Goal: Information Seeking & Learning: Find specific page/section

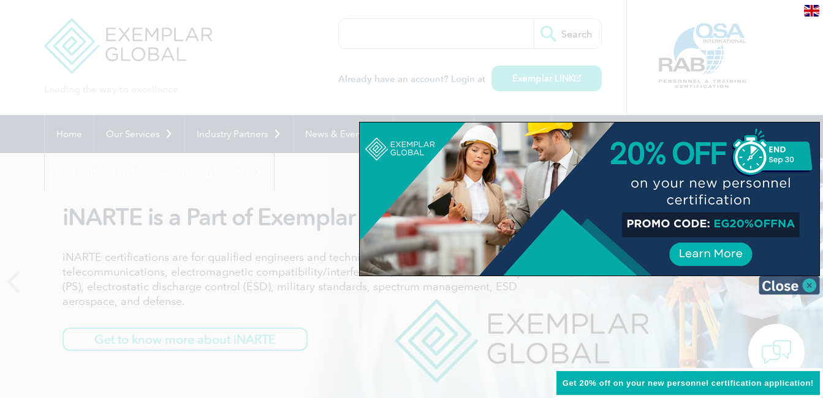
click at [817, 286] on img at bounding box center [789, 285] width 61 height 18
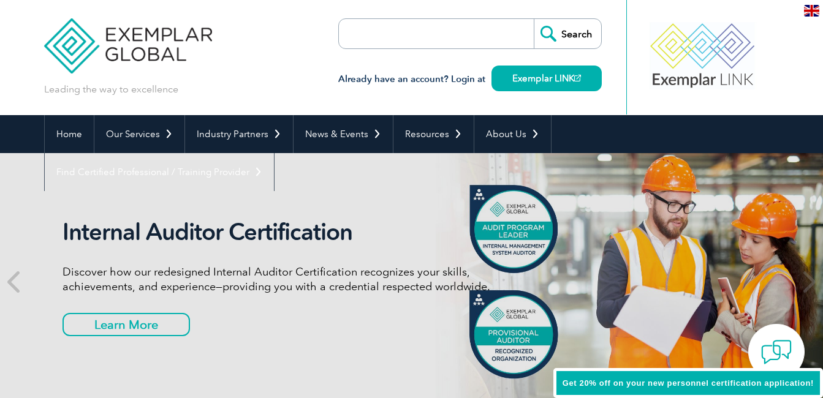
click at [425, 36] on input "search" at bounding box center [409, 33] width 129 height 29
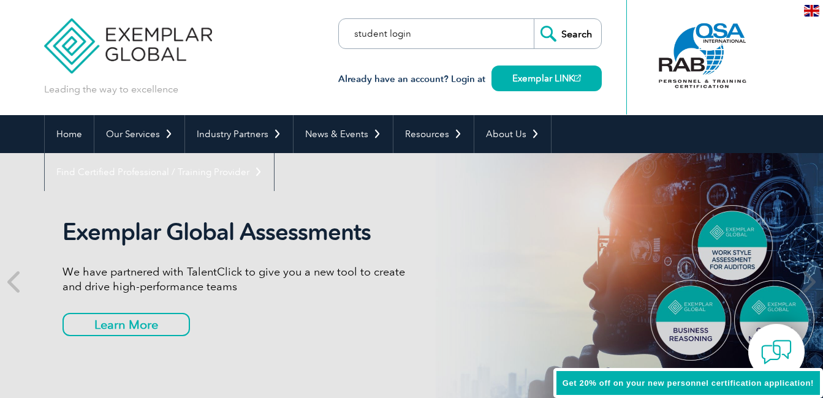
type input "student login"
click at [534, 19] on input "Search" at bounding box center [567, 33] width 67 height 29
